Goal: Use online tool/utility: Utilize a website feature to perform a specific function

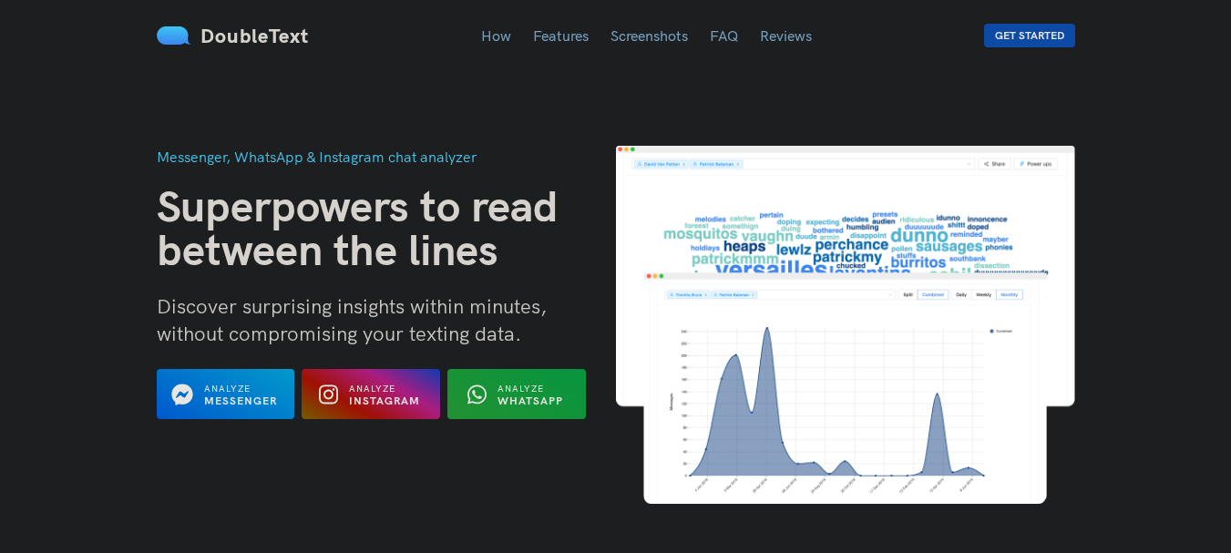
click at [500, 378] on button "Analyze WhatsApp" at bounding box center [517, 394] width 139 height 50
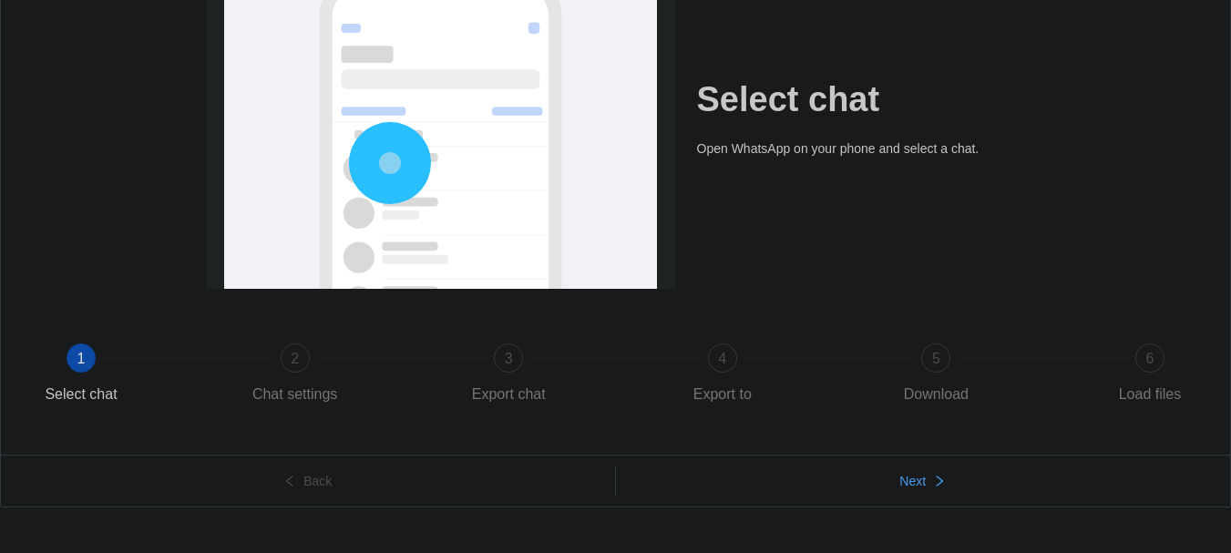
scroll to position [182, 0]
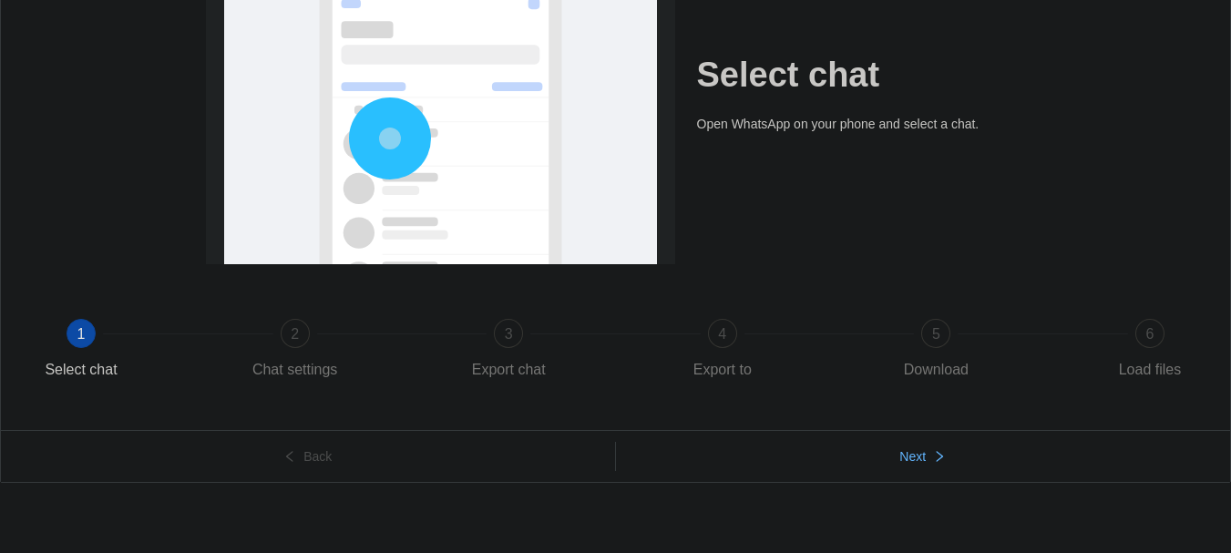
click at [935, 467] on button "Next" at bounding box center [923, 456] width 615 height 29
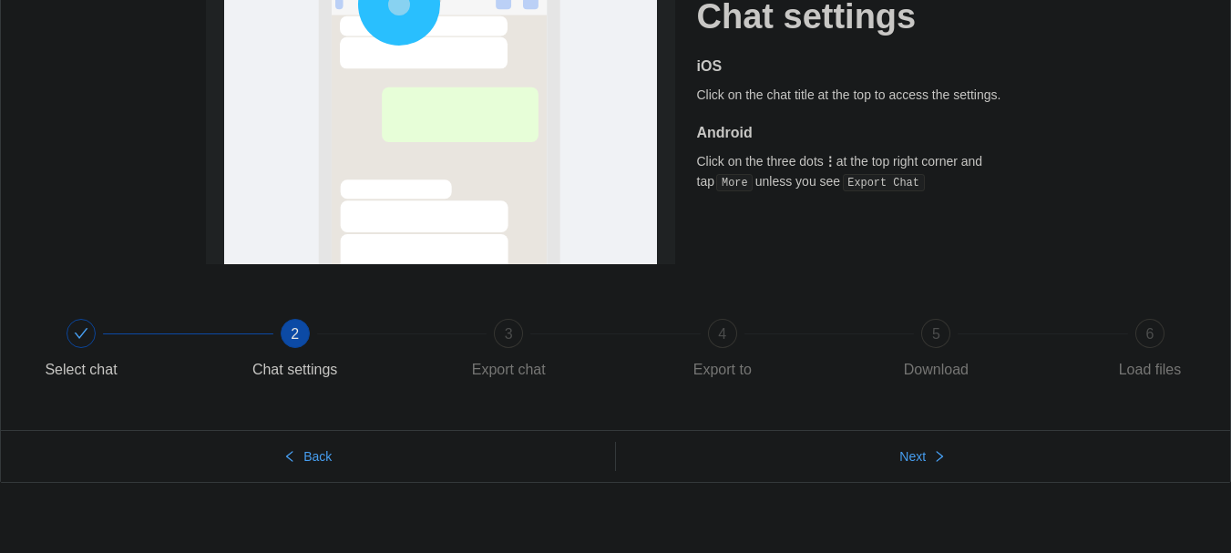
click at [952, 439] on ul "Back Next" at bounding box center [616, 456] width 1230 height 52
click at [930, 457] on button "Next" at bounding box center [923, 456] width 615 height 29
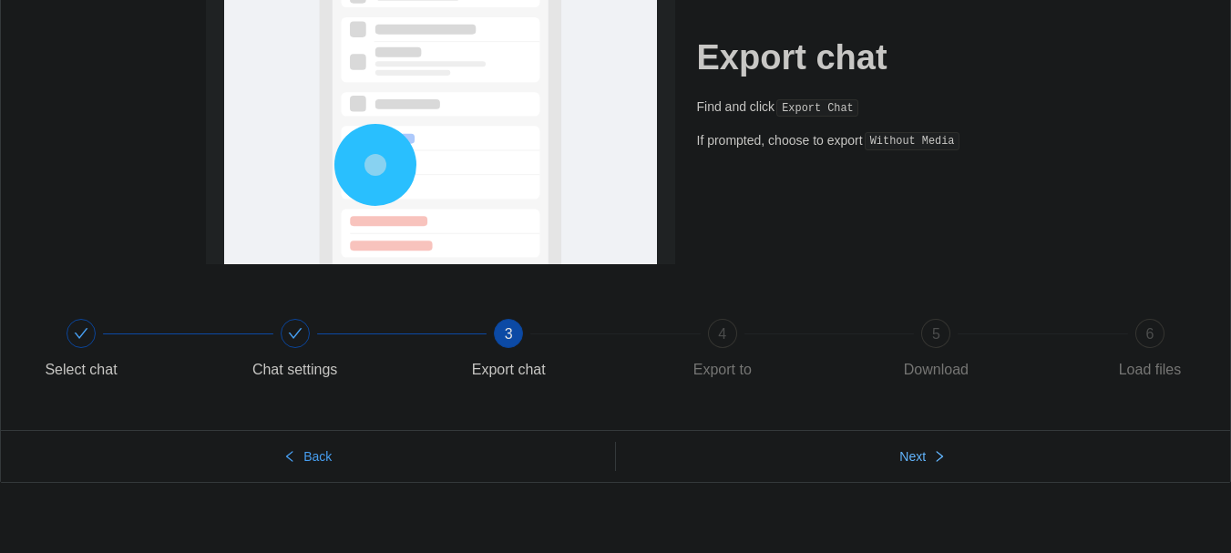
click at [930, 457] on button "Next" at bounding box center [923, 456] width 615 height 29
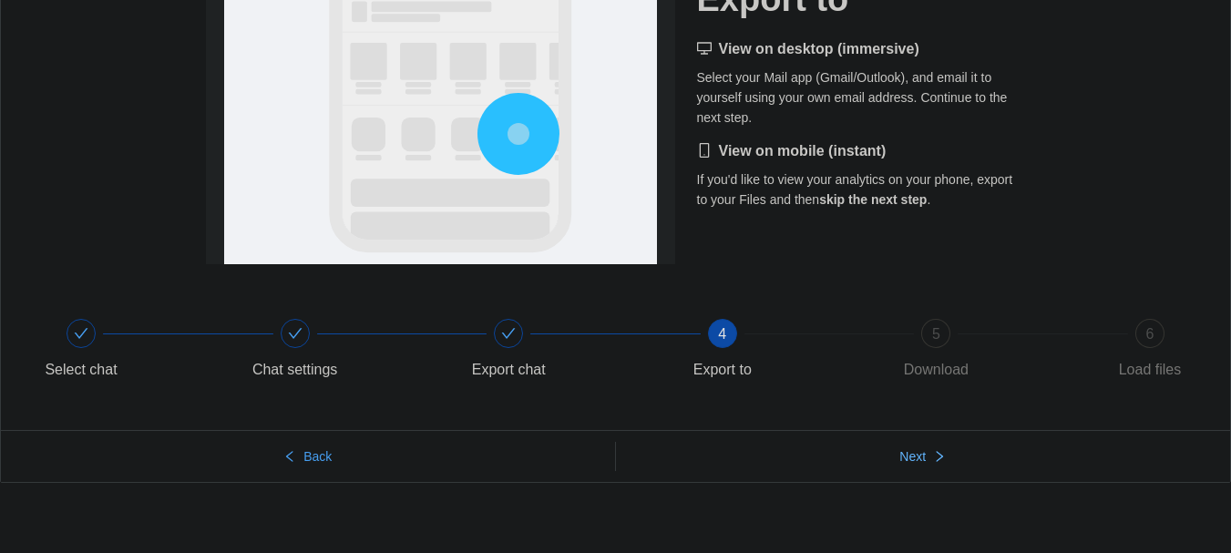
click at [929, 457] on button "Next" at bounding box center [923, 456] width 615 height 29
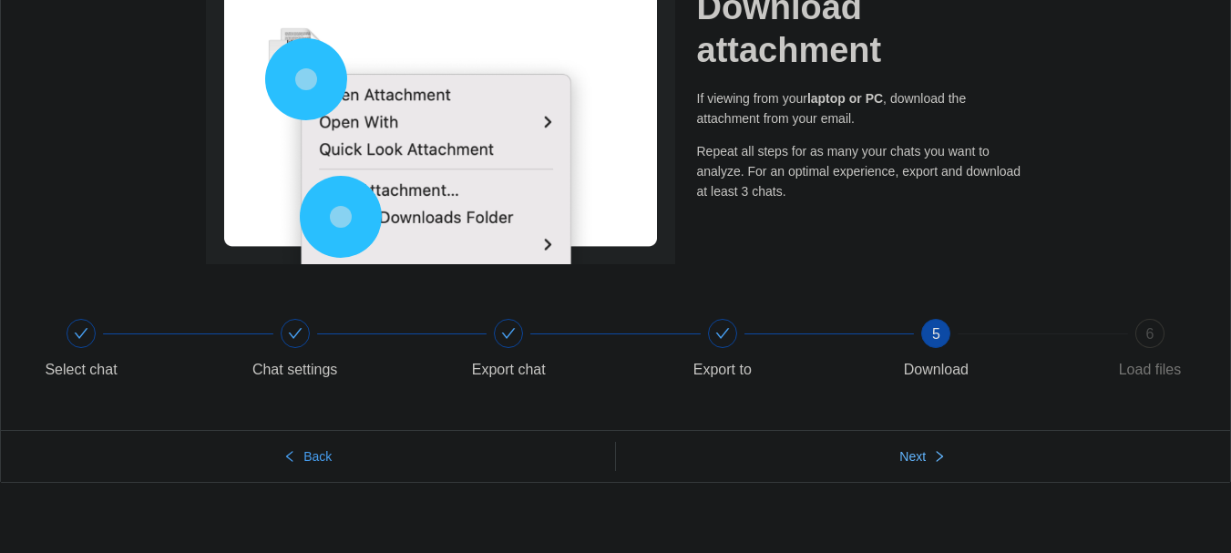
click at [940, 453] on icon "right" at bounding box center [939, 456] width 13 height 13
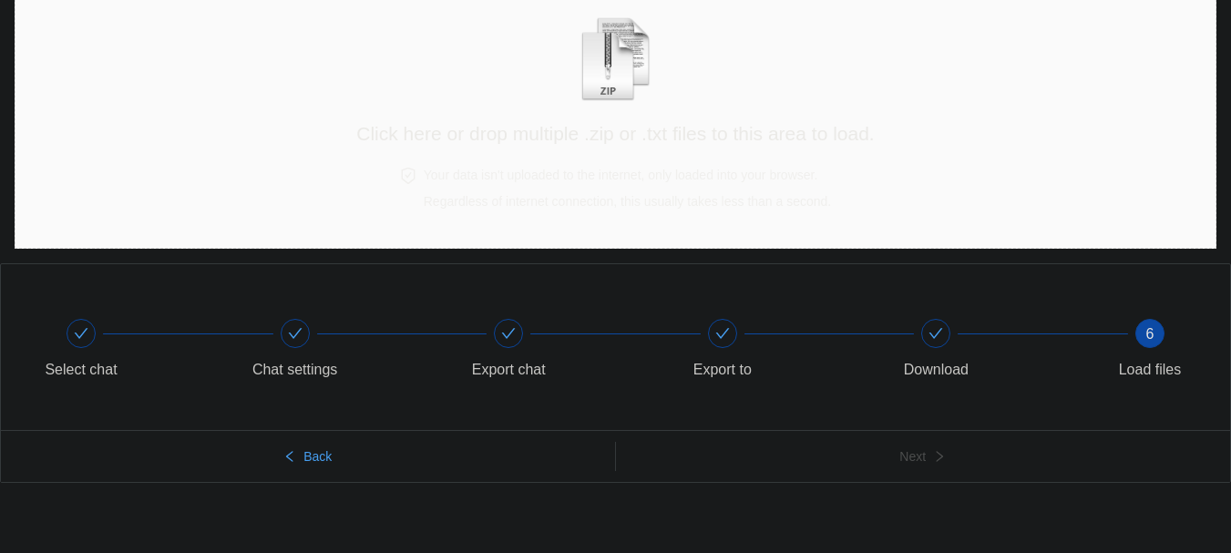
scroll to position [106, 0]
click at [604, 82] on img "zipOrTextIcon" at bounding box center [615, 59] width 85 height 84
click at [466, 204] on span "Regardless of internet connection, this usually takes less than a second." at bounding box center [627, 201] width 407 height 15
